Goal: Ask a question: Seek information or help from site administrators or community

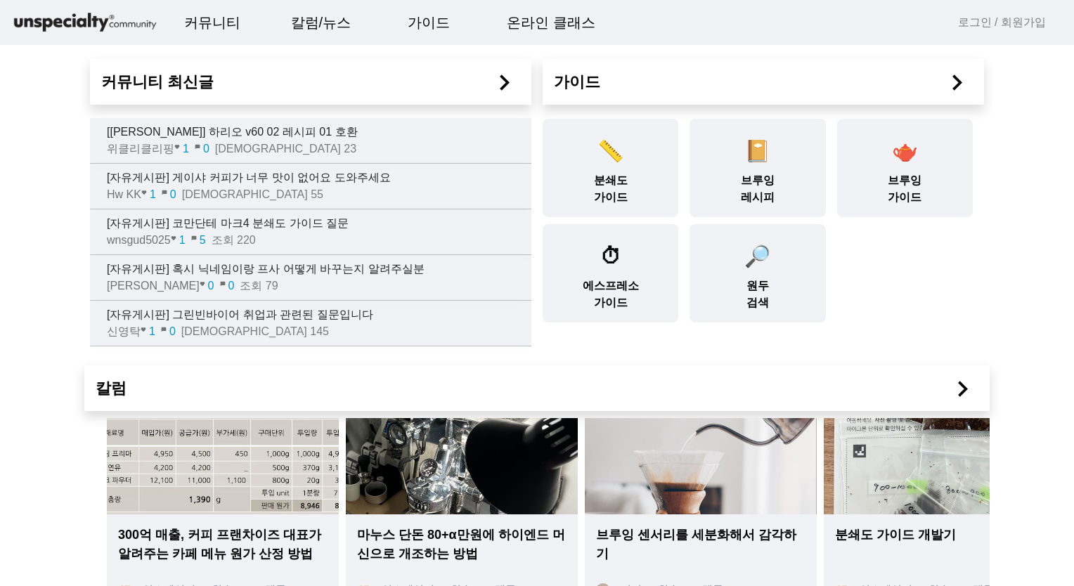
click at [181, 183] on p "[자유게시판] 게이샤 커피가 너무 맛이 없어요 도와주세요" at bounding box center [319, 177] width 425 height 17
